Goal: Find specific page/section: Find specific page/section

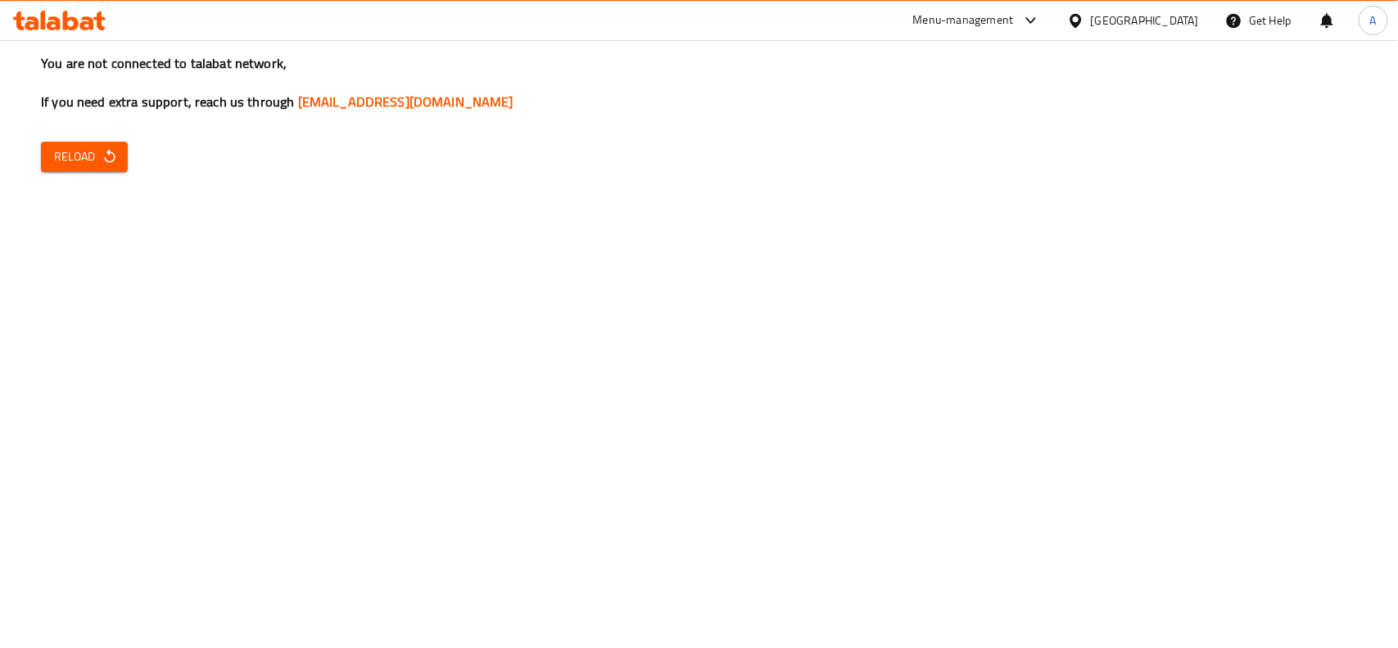
click at [1094, 21] on div "United Arab Emirates" at bounding box center [1133, 20] width 132 height 18
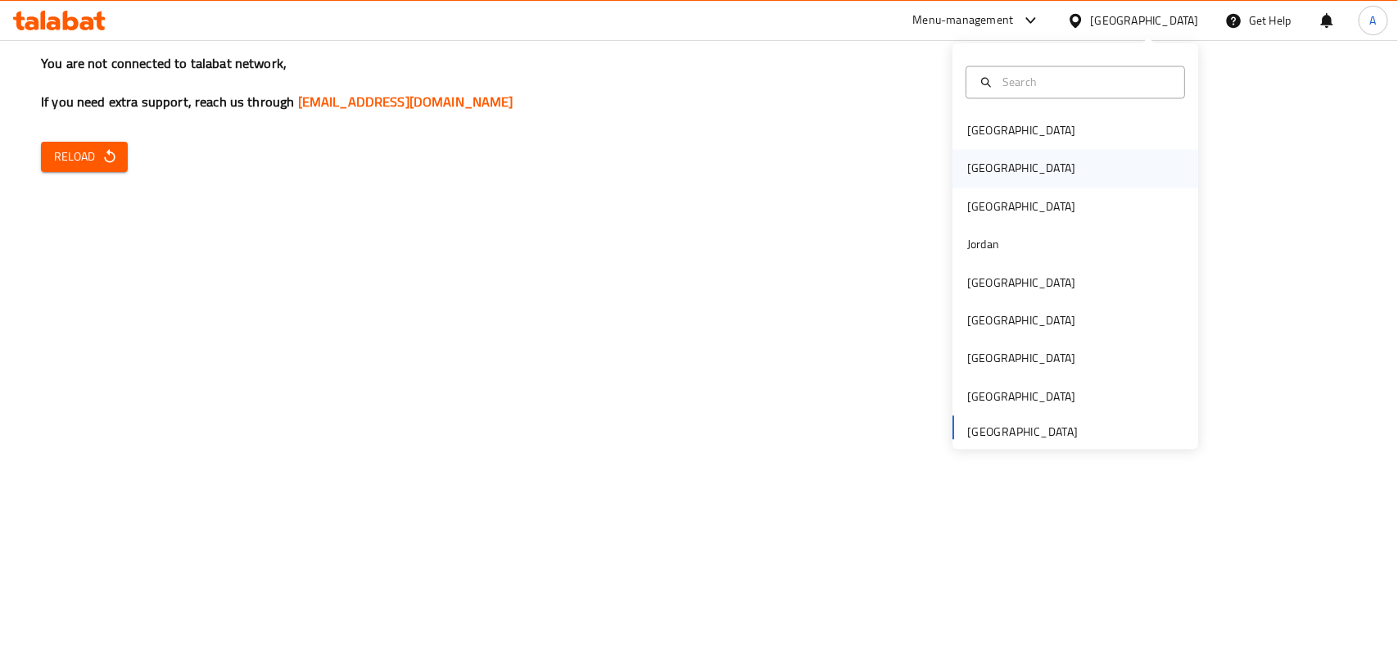
click at [1008, 174] on div "[GEOGRAPHIC_DATA]" at bounding box center [1076, 169] width 246 height 38
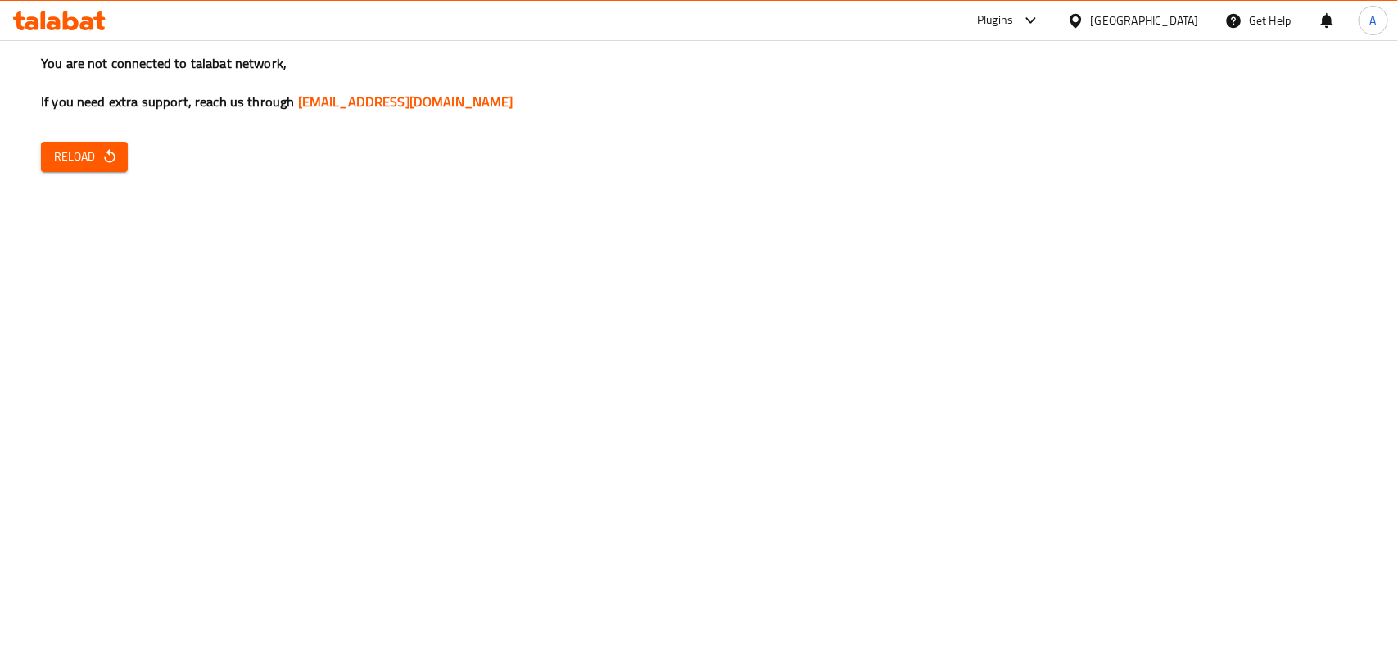
click at [98, 161] on span "Reload" at bounding box center [84, 157] width 61 height 20
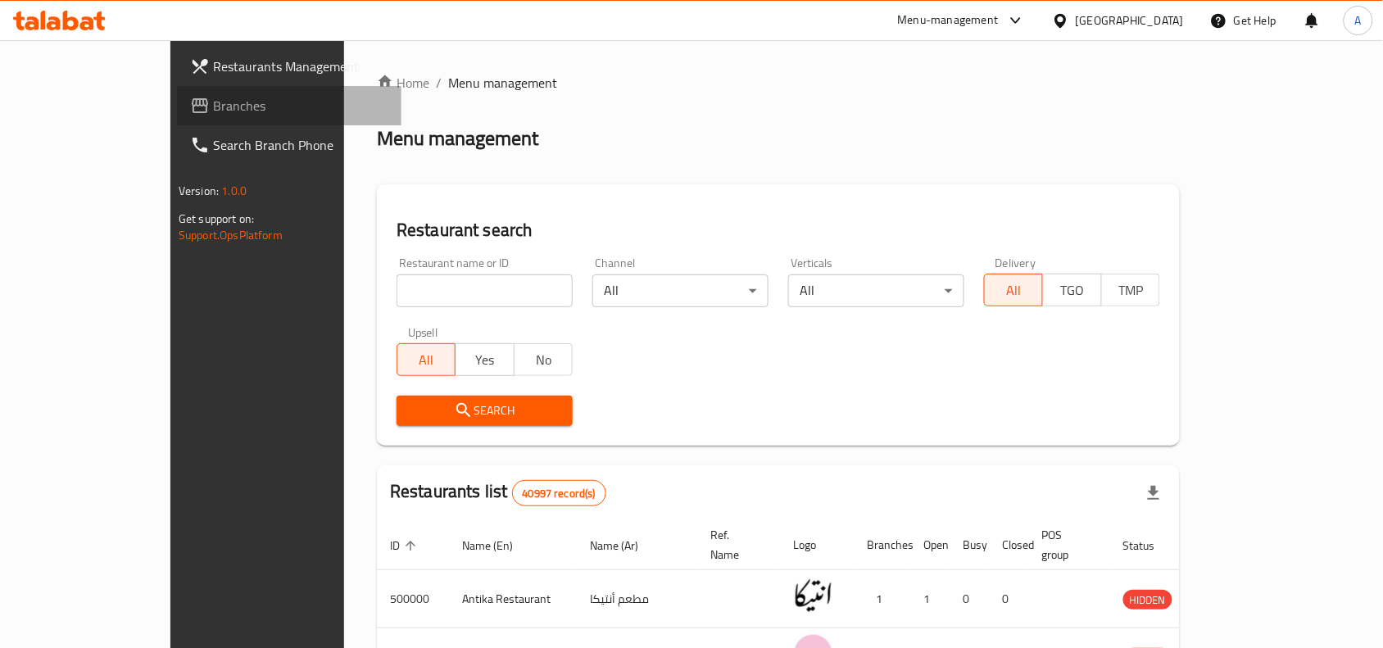
click at [213, 108] on span "Branches" at bounding box center [300, 106] width 175 height 20
